Goal: Contribute content: Contribute content

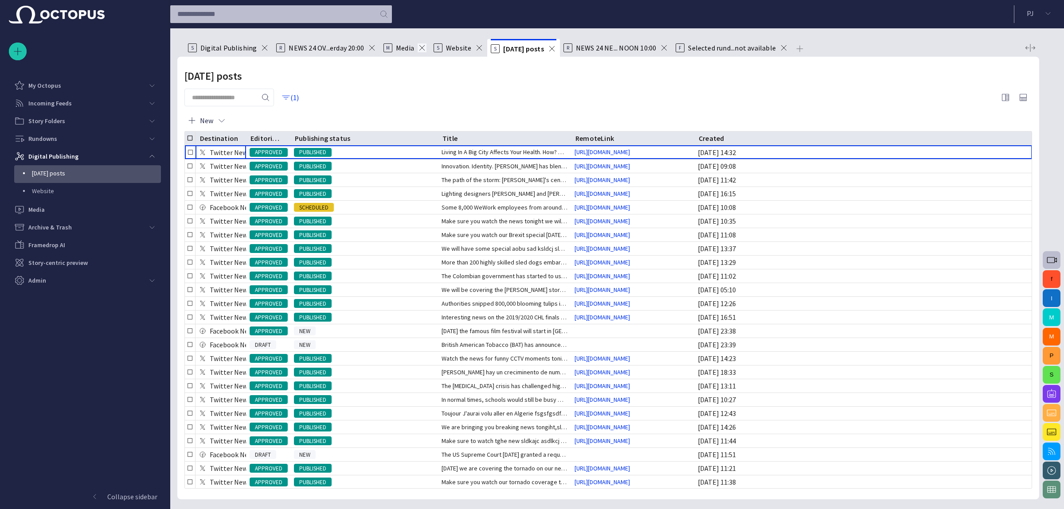
click at [420, 45] on span at bounding box center [422, 47] width 9 height 9
click at [428, 53] on div "S Website" at bounding box center [408, 48] width 50 height 18
click at [426, 49] on span at bounding box center [429, 47] width 9 height 9
click at [449, 47] on li "S [DATE] posts" at bounding box center [416, 48] width 72 height 18
click at [442, 47] on span at bounding box center [444, 48] width 9 height 9
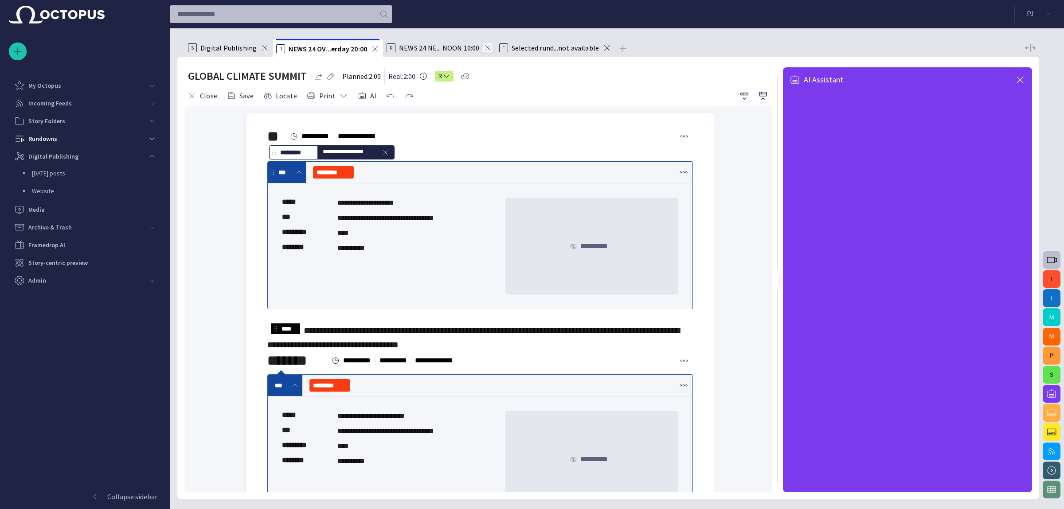
click at [490, 45] on li "R NEWS 24 NE... NOON 10:00" at bounding box center [439, 48] width 113 height 18
click at [487, 45] on span at bounding box center [487, 47] width 9 height 9
click at [492, 47] on span at bounding box center [494, 47] width 9 height 9
click at [260, 44] on span at bounding box center [264, 47] width 9 height 9
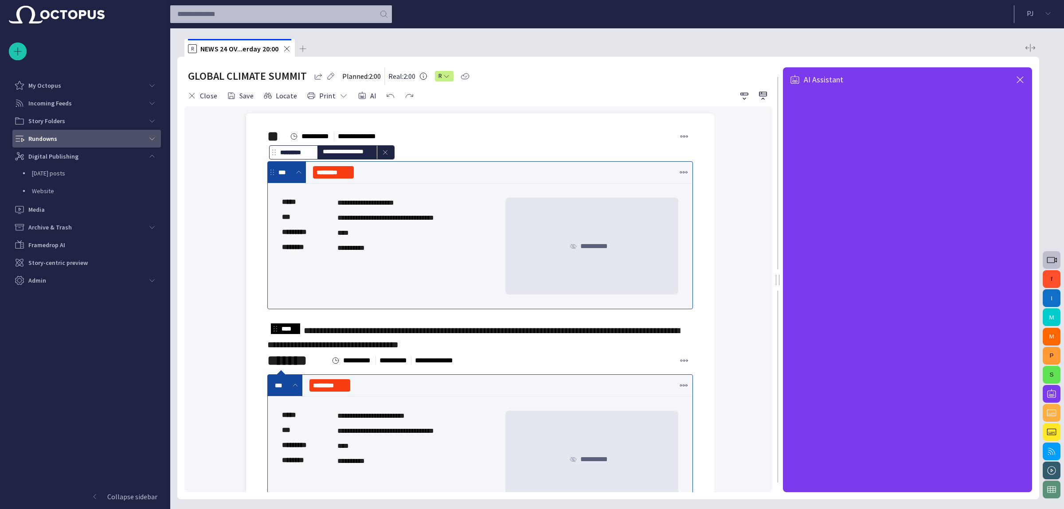
click at [156, 138] on div "main menu" at bounding box center [152, 139] width 18 height 18
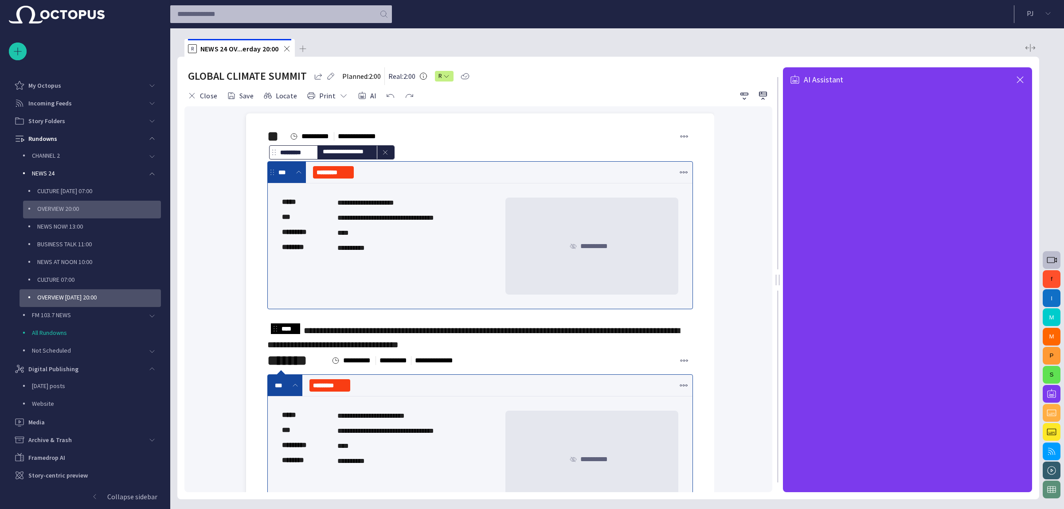
click at [104, 207] on p "OVERVIEW 20:00" at bounding box center [99, 208] width 124 height 9
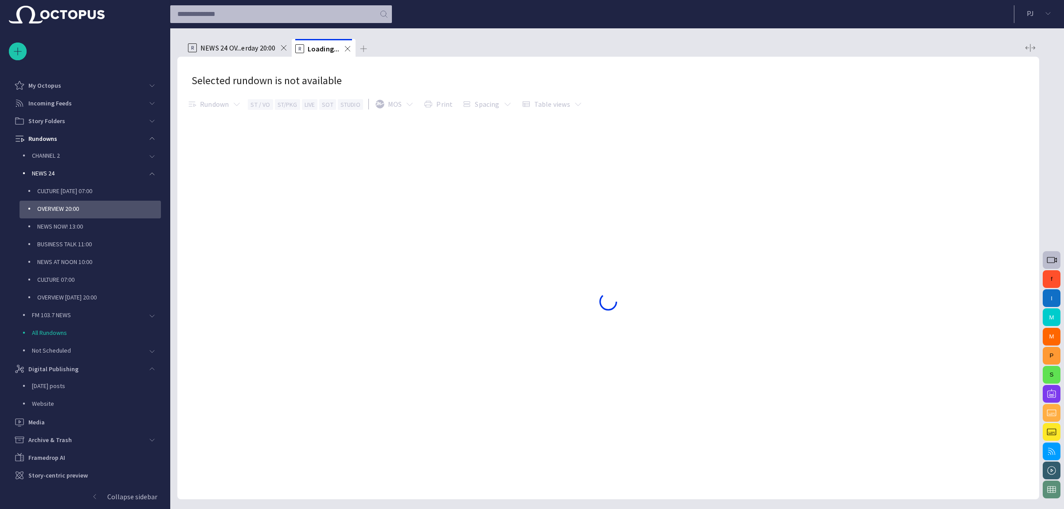
scroll to position [14, 0]
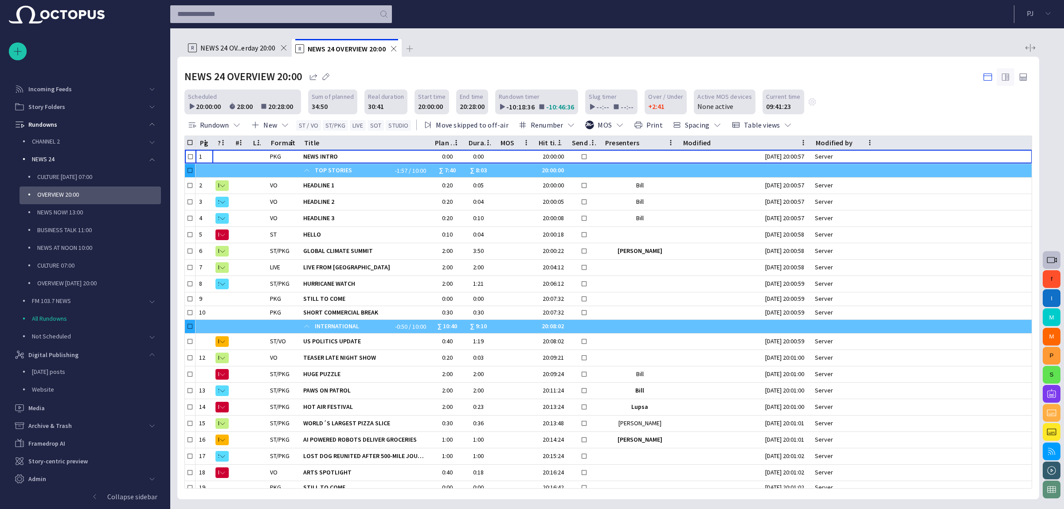
click at [1008, 78] on span "button" at bounding box center [1005, 77] width 11 height 11
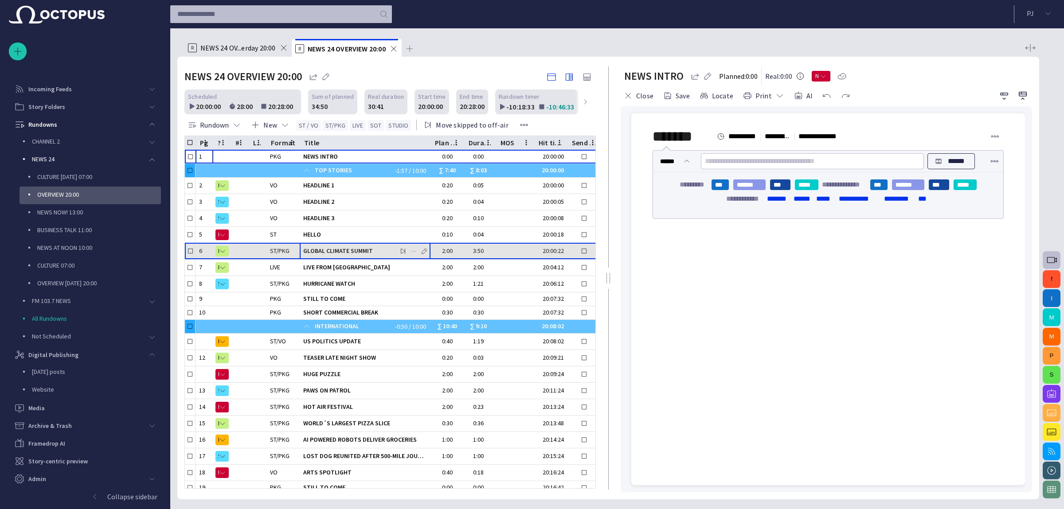
click at [370, 250] on span "GLOBAL CLIMATE SUMMIT" at bounding box center [365, 251] width 124 height 8
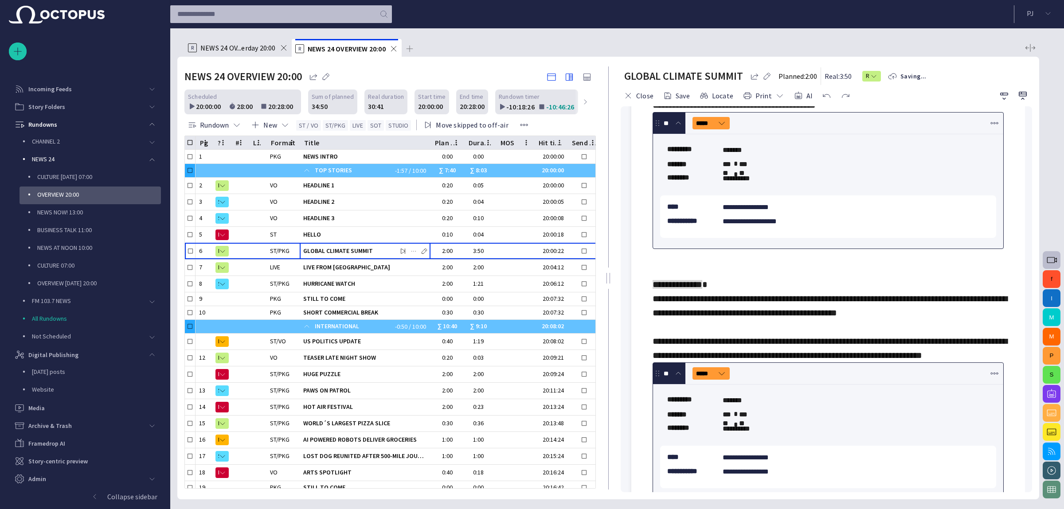
scroll to position [442, 0]
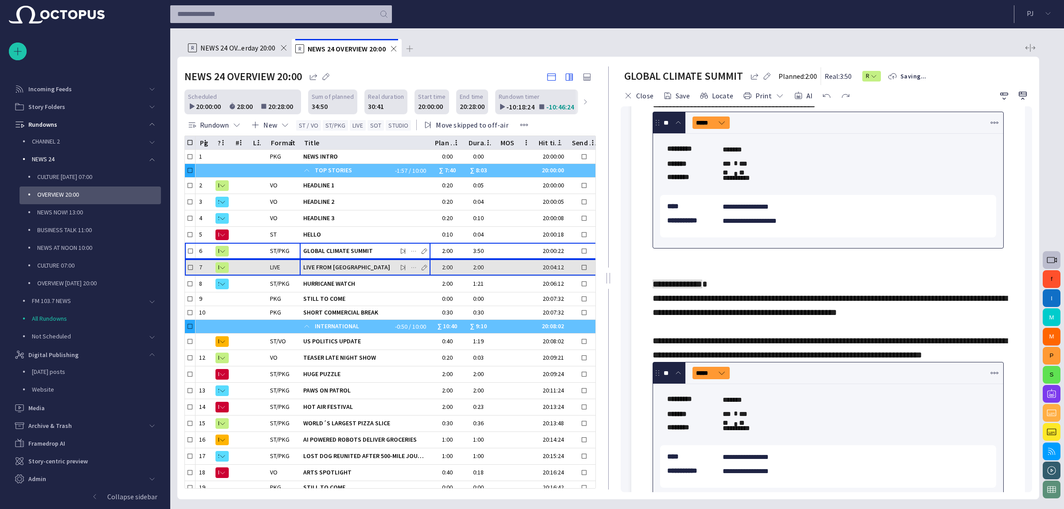
click at [363, 265] on span "LIVE FROM [GEOGRAPHIC_DATA]" at bounding box center [365, 267] width 124 height 8
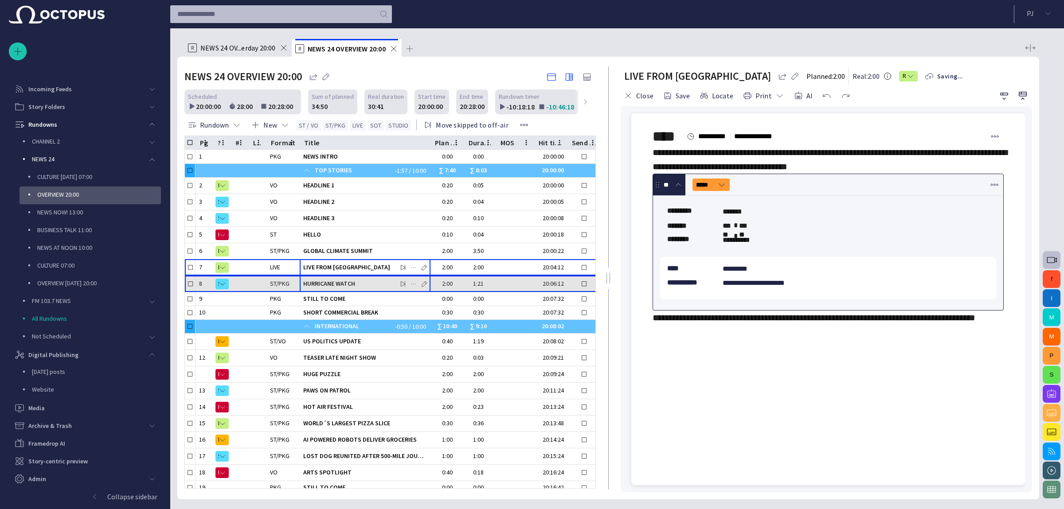
click at [351, 280] on span "HURRICANE WATCH" at bounding box center [365, 284] width 124 height 8
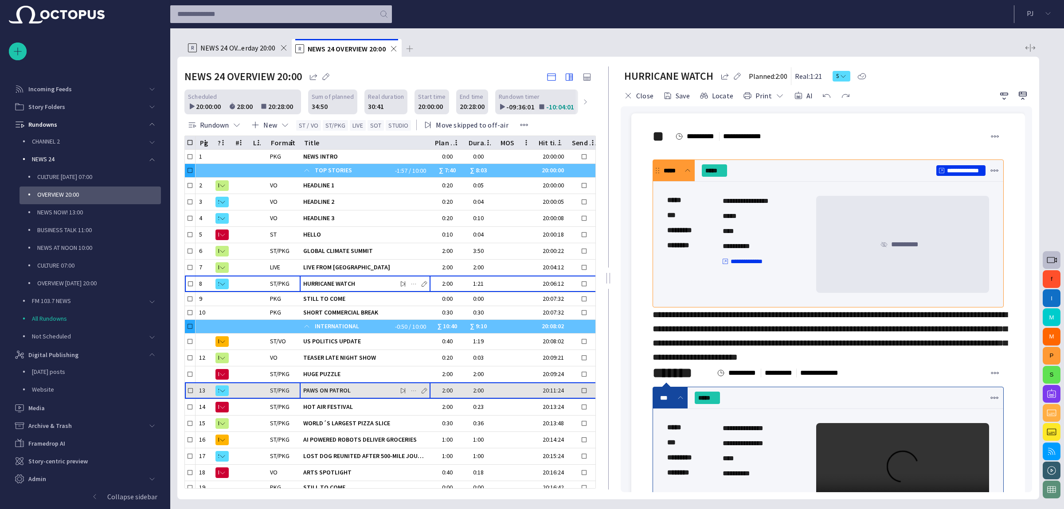
click at [318, 394] on div "PAWS ON PATROL" at bounding box center [365, 391] width 124 height 16
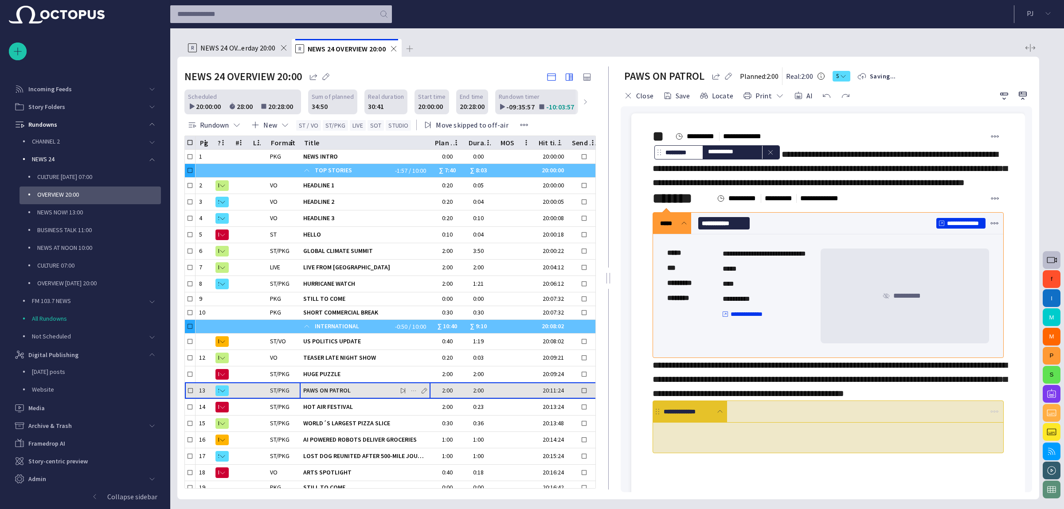
click at [361, 383] on div "PAWS ON PATROL" at bounding box center [365, 391] width 124 height 16
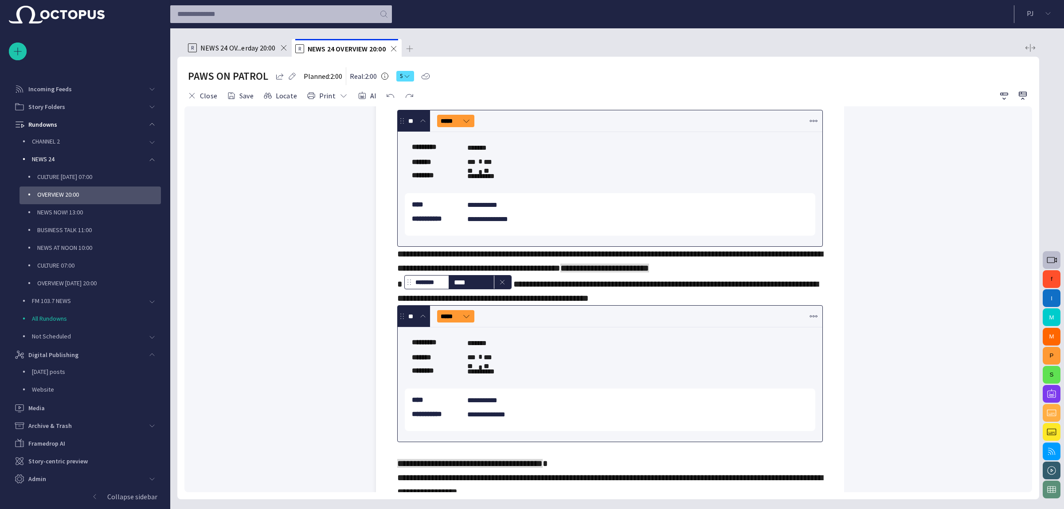
scroll to position [388, 0]
click at [522, 273] on span "**********" at bounding box center [610, 261] width 426 height 23
click at [363, 91] on button "AI" at bounding box center [367, 96] width 25 height 16
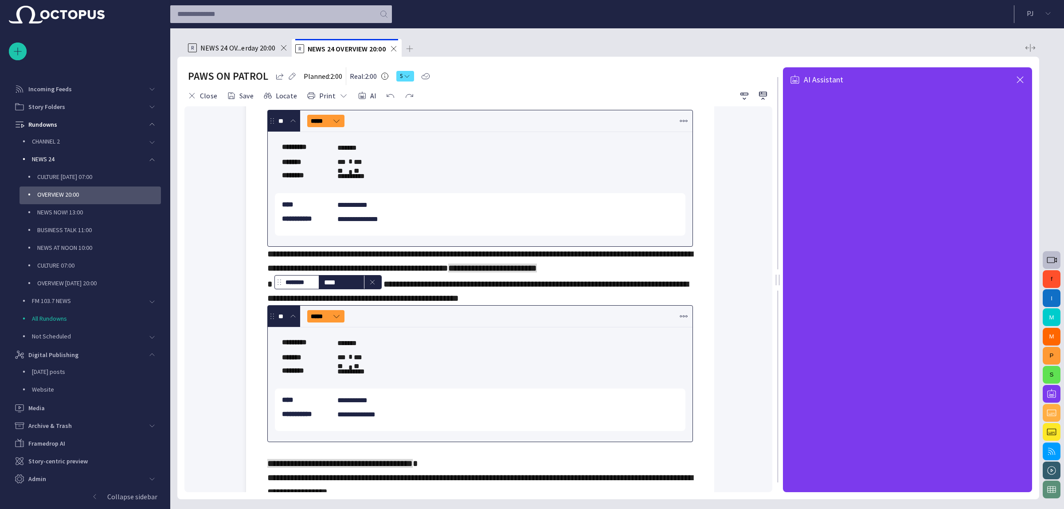
click at [1017, 79] on span "button" at bounding box center [1020, 79] width 11 height 11
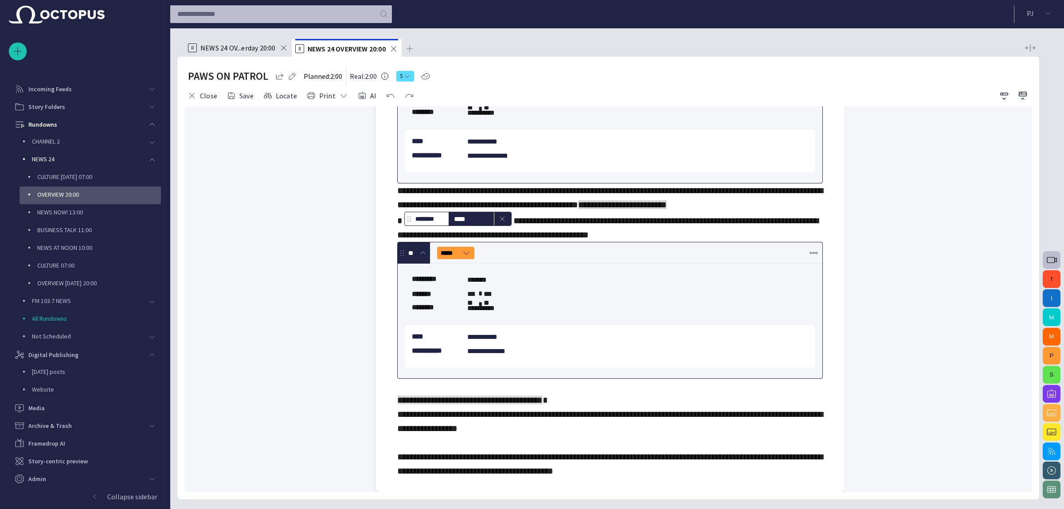
scroll to position [608, 0]
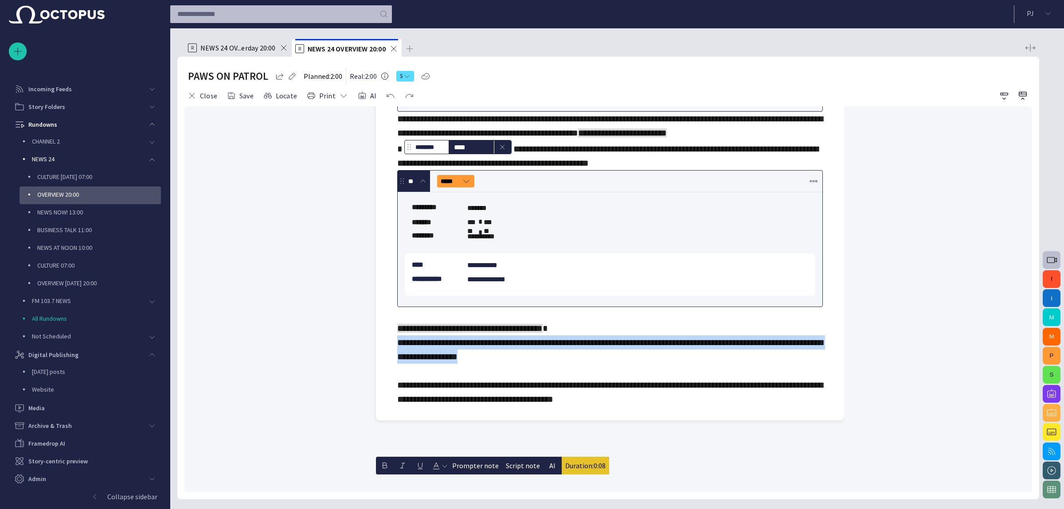
drag, startPoint x: 397, startPoint y: 397, endPoint x: 554, endPoint y: 411, distance: 157.1
click at [554, 406] on div "**********" at bounding box center [610, 122] width 426 height 570
click at [547, 457] on button "AI" at bounding box center [552, 466] width 18 height 18
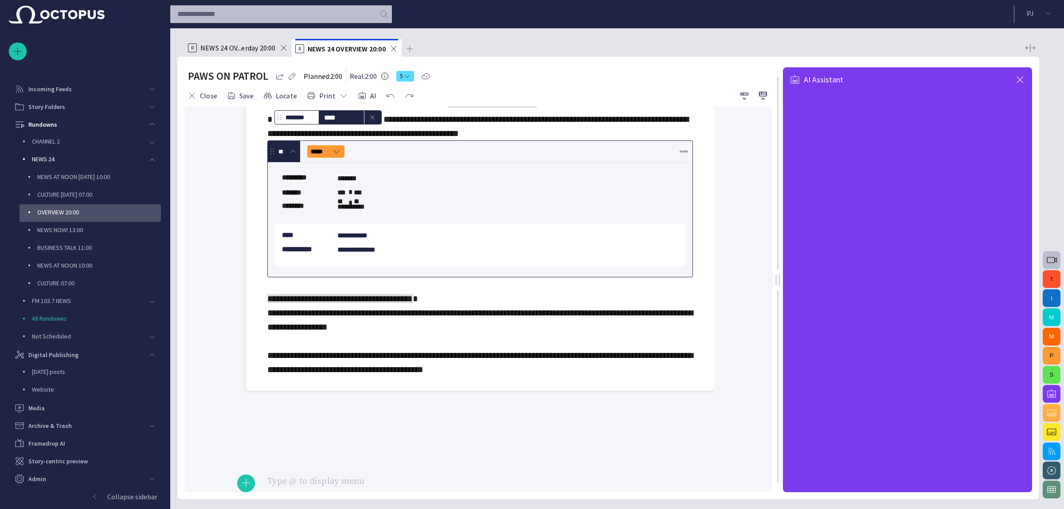
click at [437, 377] on div "**********" at bounding box center [480, 92] width 426 height 570
click at [1017, 76] on span "button" at bounding box center [1020, 79] width 11 height 11
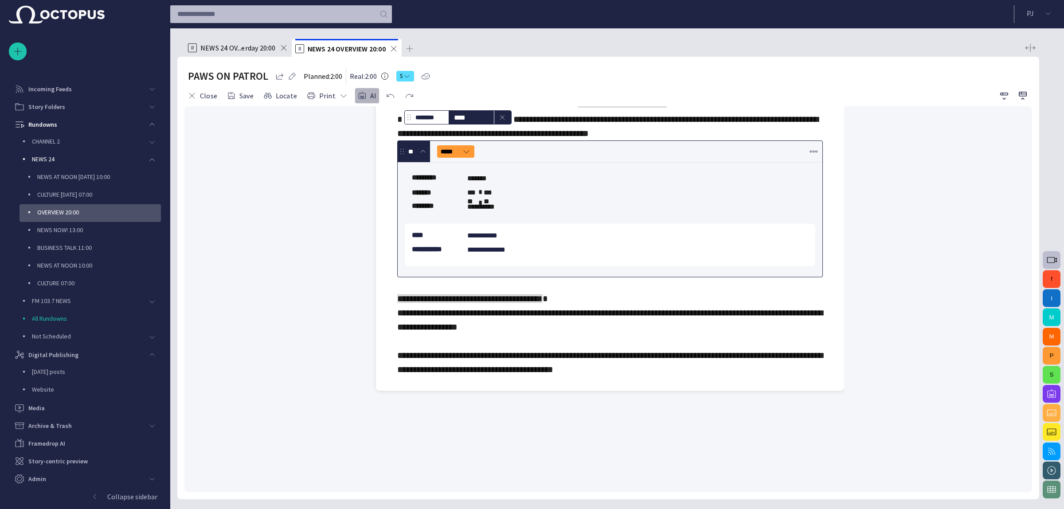
click at [359, 93] on span "button" at bounding box center [362, 95] width 9 height 9
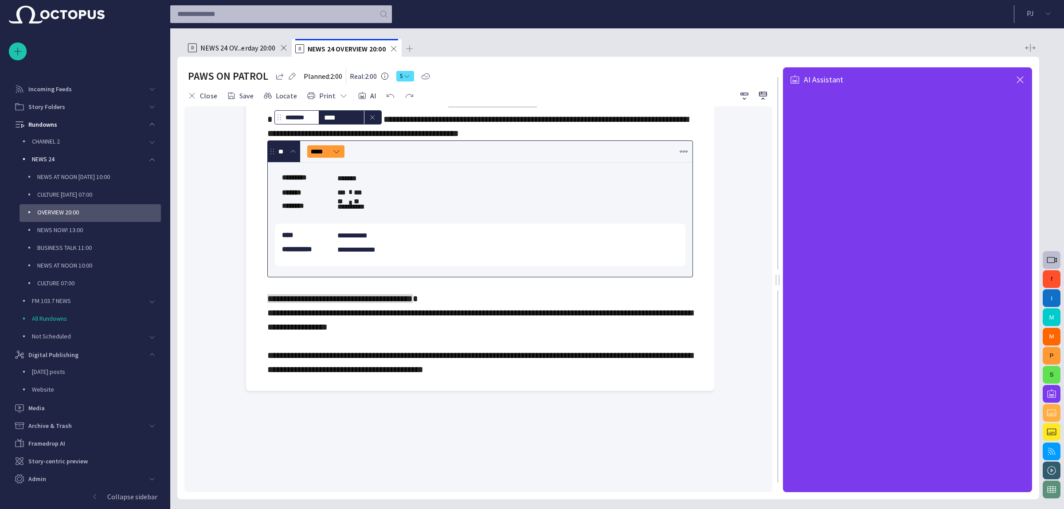
click at [1018, 77] on span "button" at bounding box center [1020, 79] width 11 height 11
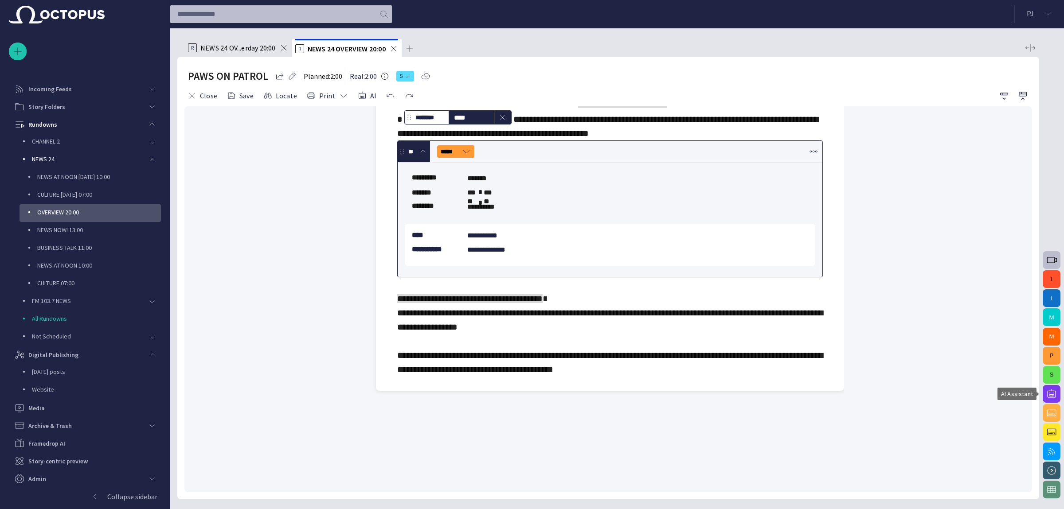
click at [1051, 389] on span "button" at bounding box center [1051, 394] width 11 height 11
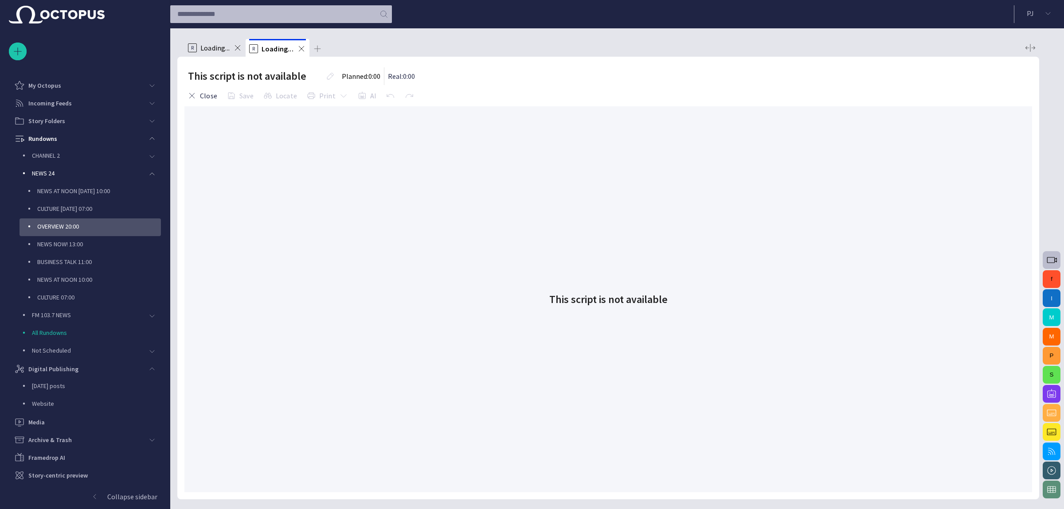
scroll to position [14, 0]
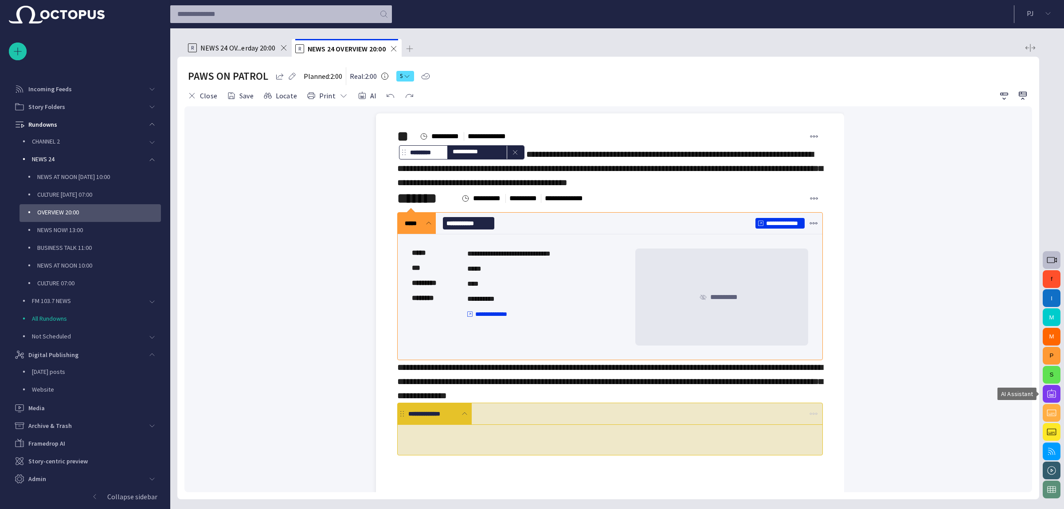
click at [1050, 391] on span "button" at bounding box center [1051, 394] width 11 height 11
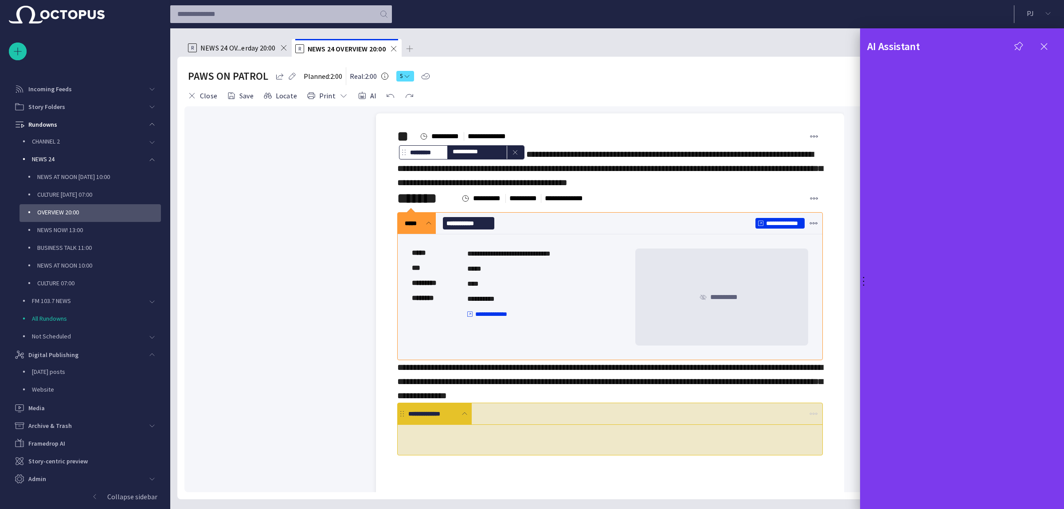
click at [1041, 34] on div "AI Assistant" at bounding box center [962, 41] width 190 height 26
click at [1042, 44] on span "button" at bounding box center [1044, 46] width 11 height 11
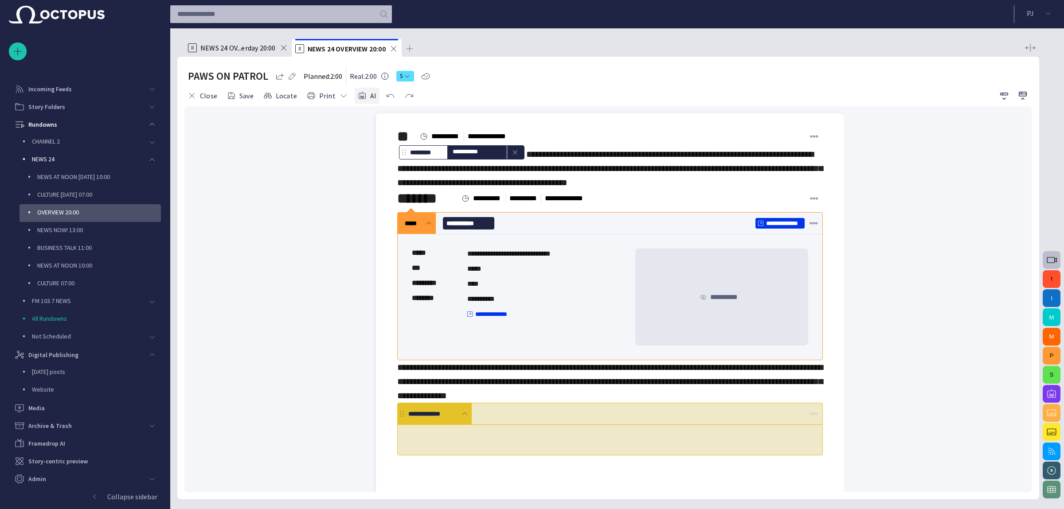
click at [359, 96] on span "button" at bounding box center [362, 95] width 9 height 9
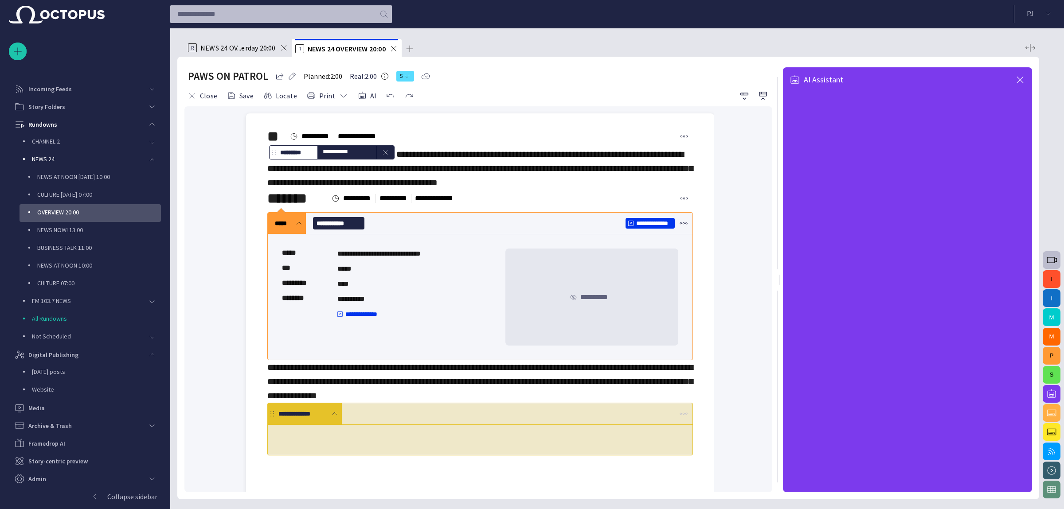
click at [1019, 77] on span "button" at bounding box center [1020, 79] width 11 height 11
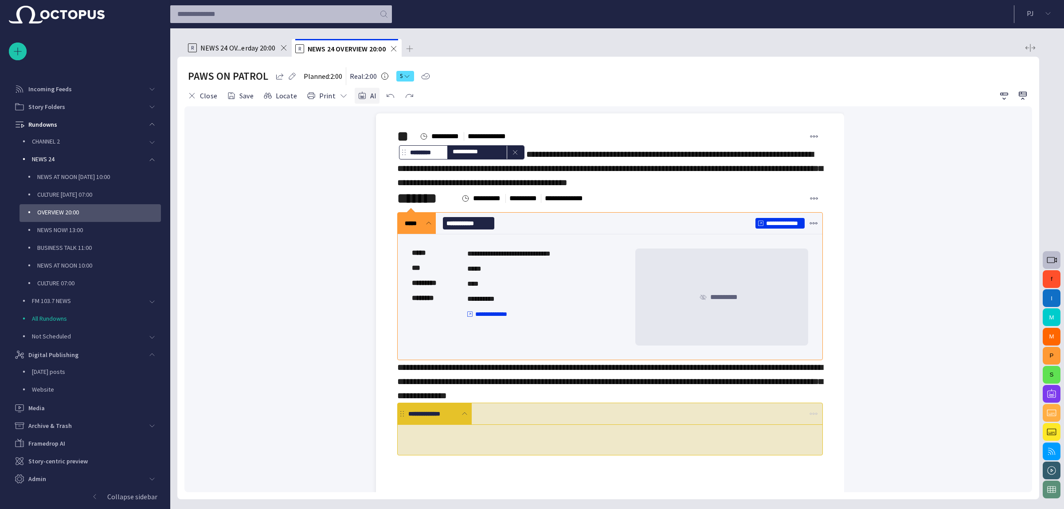
click at [363, 96] on button "AI" at bounding box center [367, 96] width 25 height 16
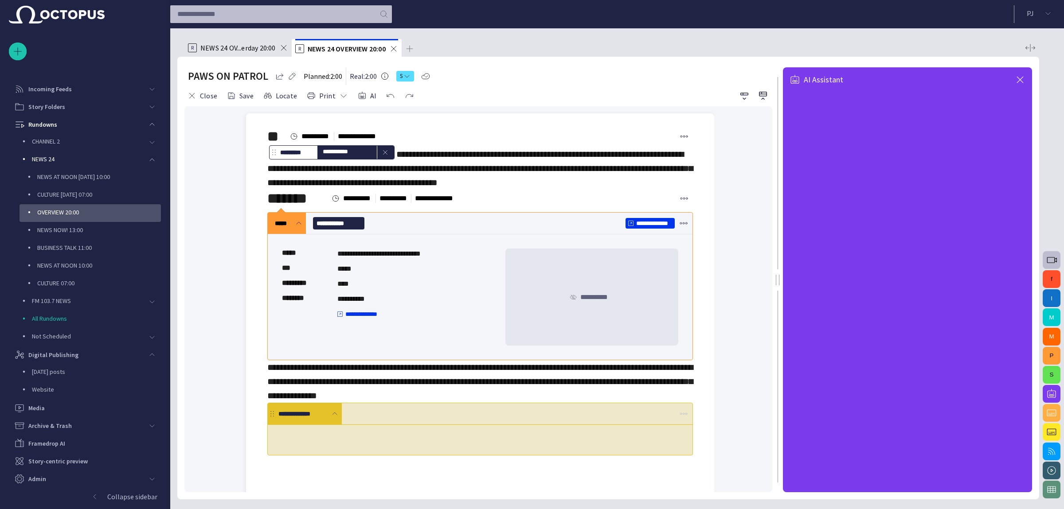
click at [1021, 77] on span "button" at bounding box center [1020, 79] width 11 height 11
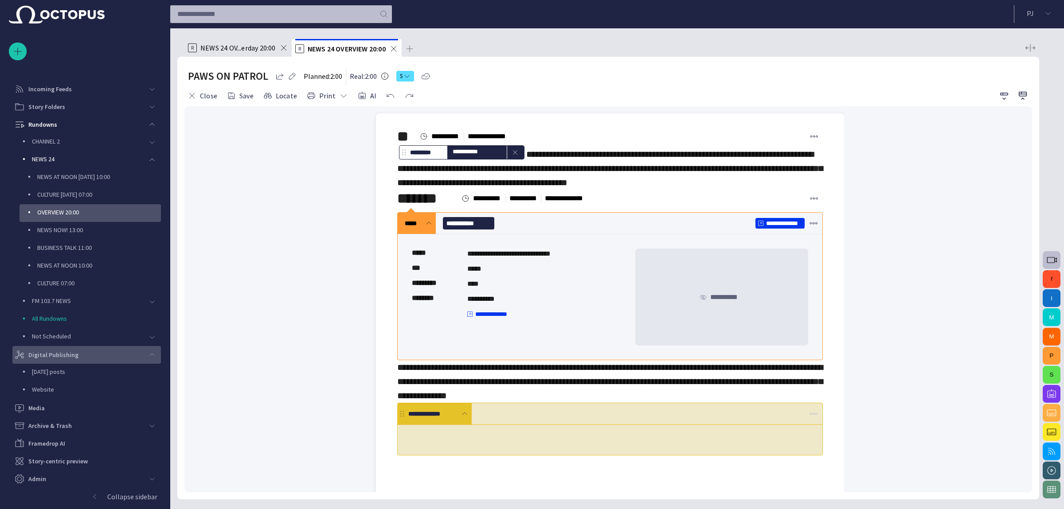
click at [57, 354] on p "Digital Publishing" at bounding box center [53, 355] width 50 height 9
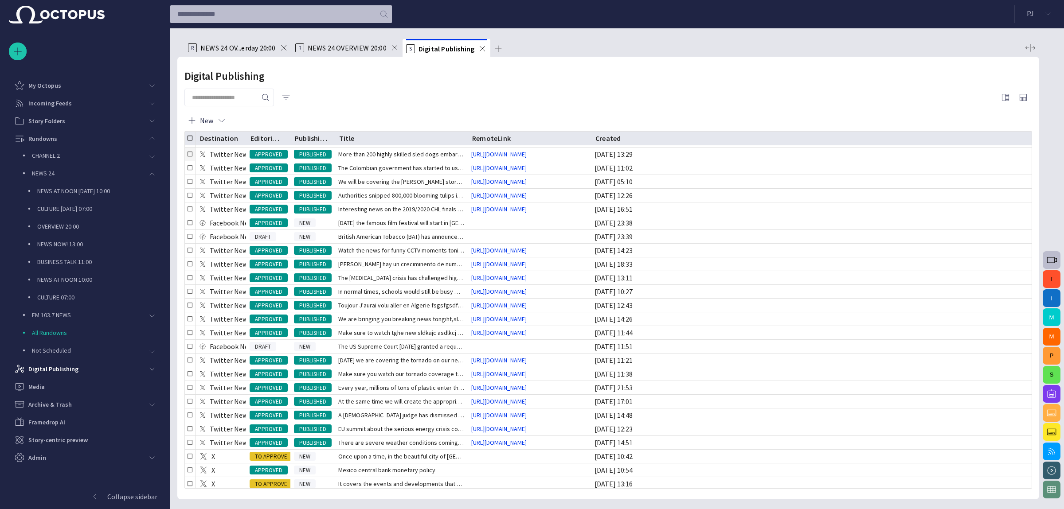
scroll to position [0, 0]
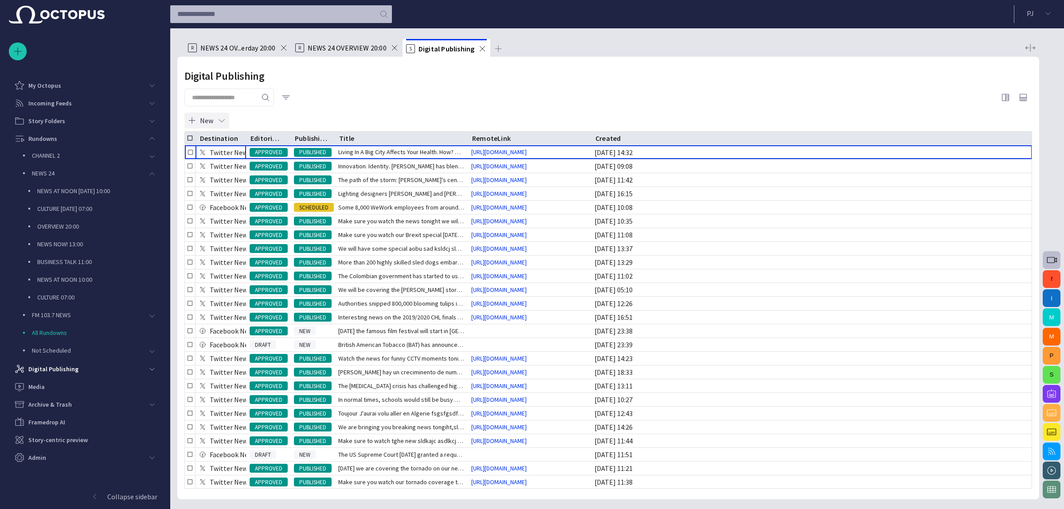
click at [218, 122] on span "button" at bounding box center [221, 120] width 9 height 9
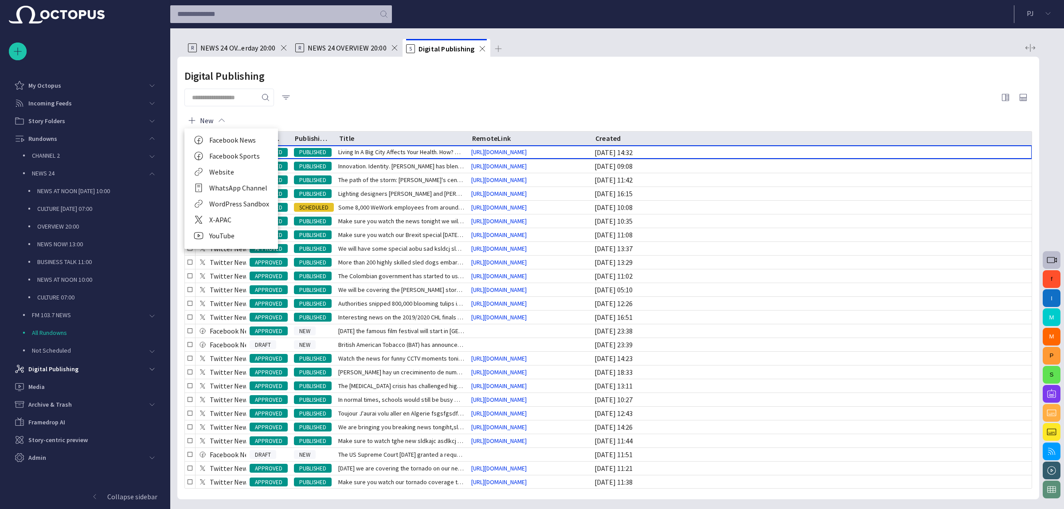
click at [227, 203] on li "WordPress Sandbox" at bounding box center [231, 204] width 94 height 16
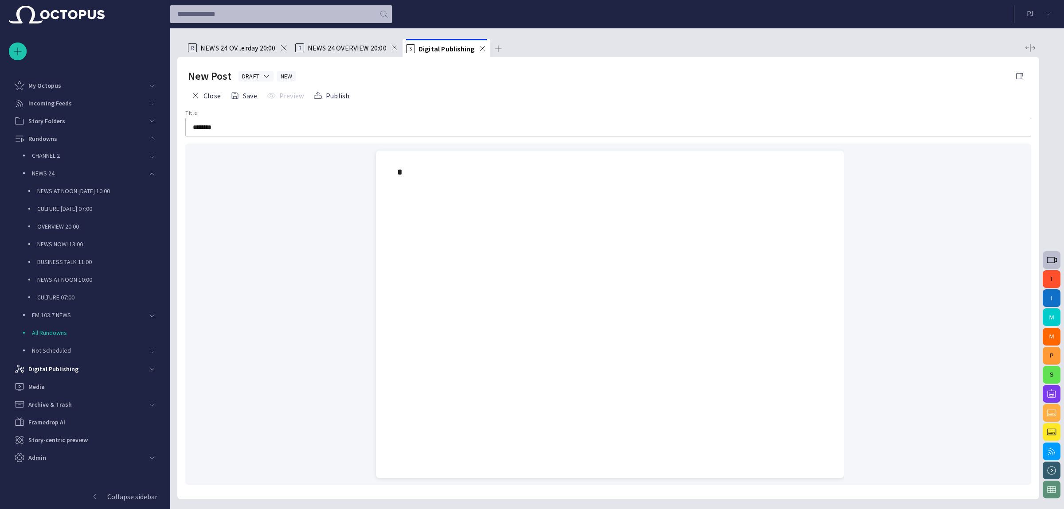
click at [381, 211] on div at bounding box center [610, 315] width 468 height 328
click at [439, 218] on div at bounding box center [610, 335] width 454 height 285
click at [338, 89] on button "Publish" at bounding box center [331, 96] width 42 height 16
click at [275, 92] on button "Preview" at bounding box center [285, 96] width 43 height 16
click at [482, 53] on div "S Digital Publishing" at bounding box center [446, 48] width 81 height 18
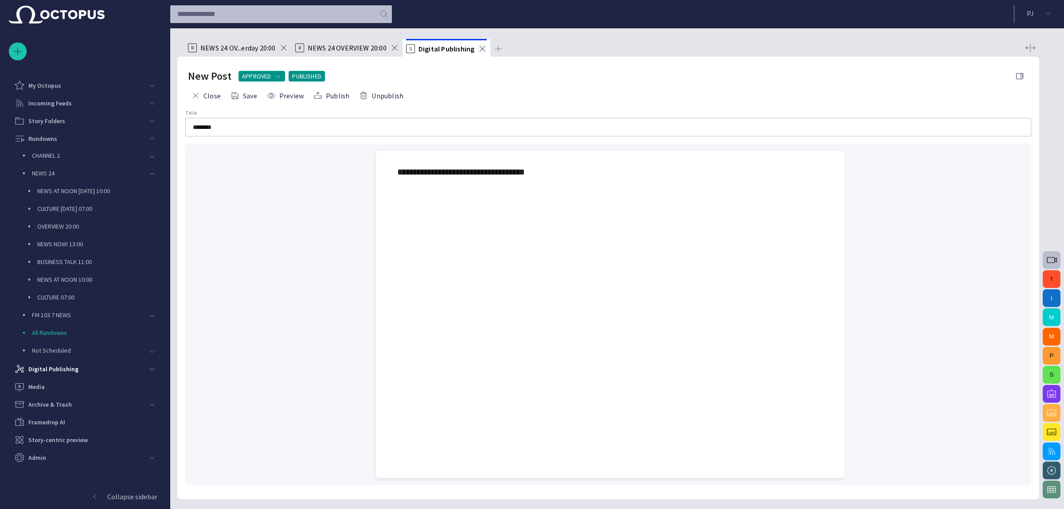
click at [482, 47] on span at bounding box center [482, 48] width 9 height 9
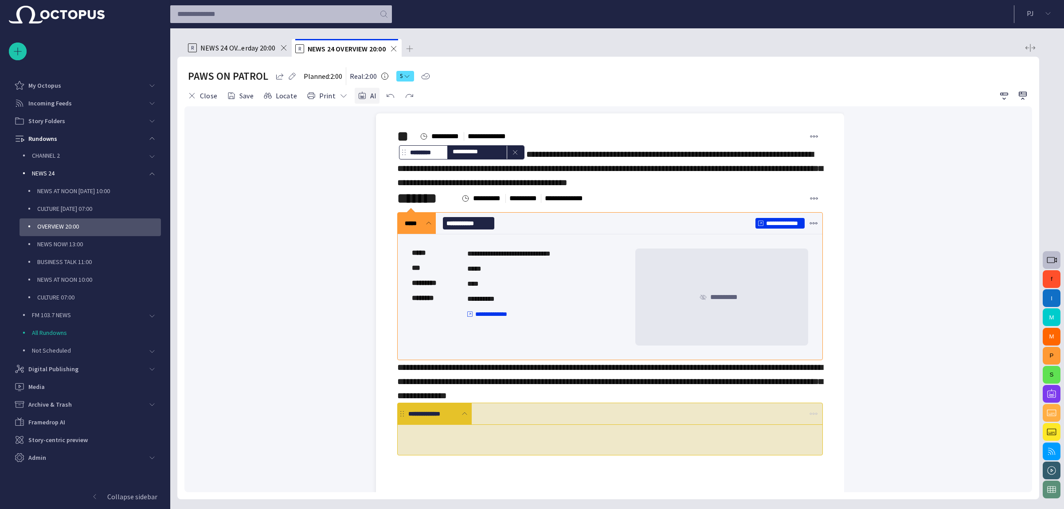
click at [364, 101] on button "AI" at bounding box center [367, 96] width 25 height 16
